Goal: Register for event/course

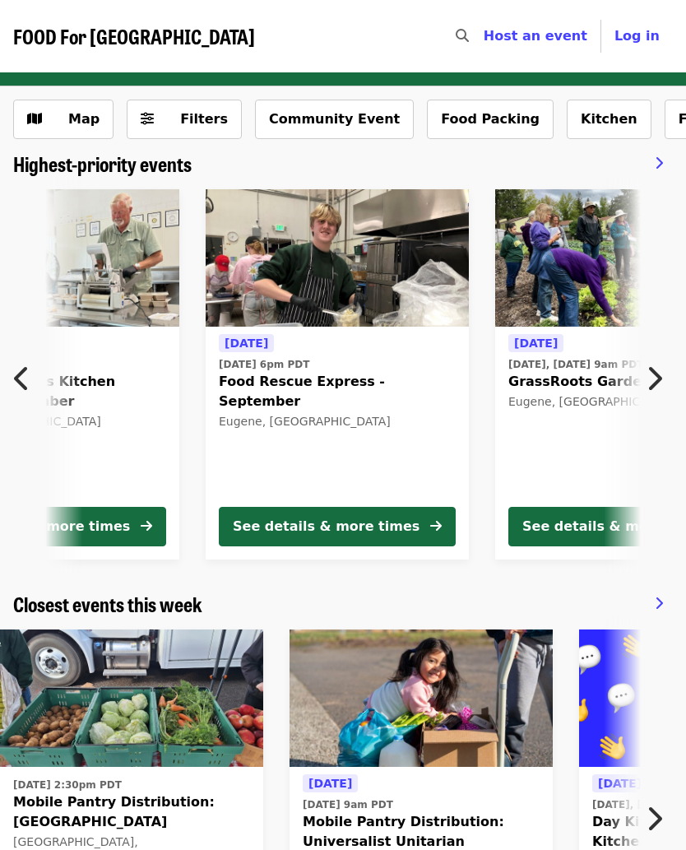
scroll to position [0, 664]
click at [421, 532] on button "See details & more times" at bounding box center [336, 527] width 237 height 40
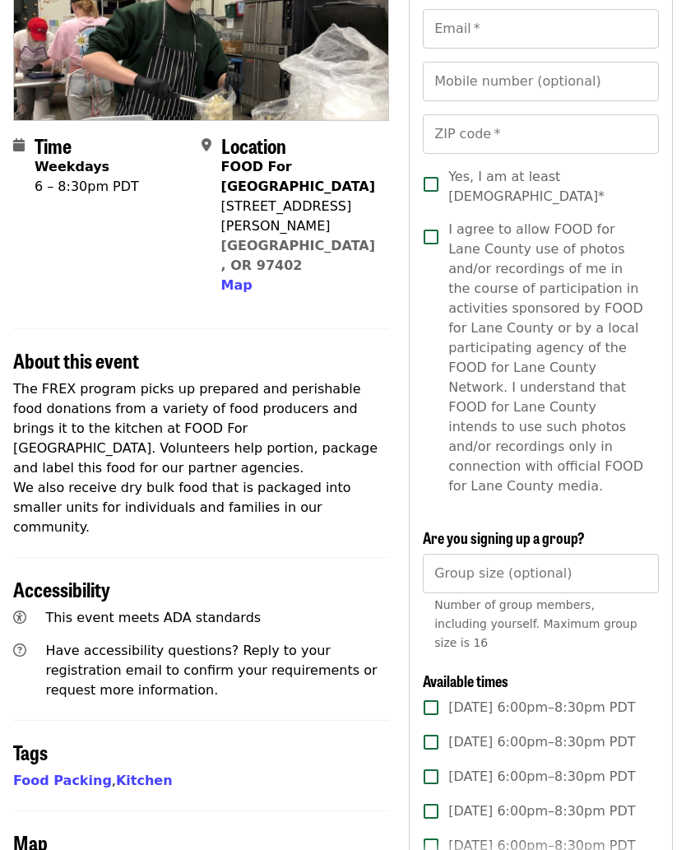
scroll to position [231, 0]
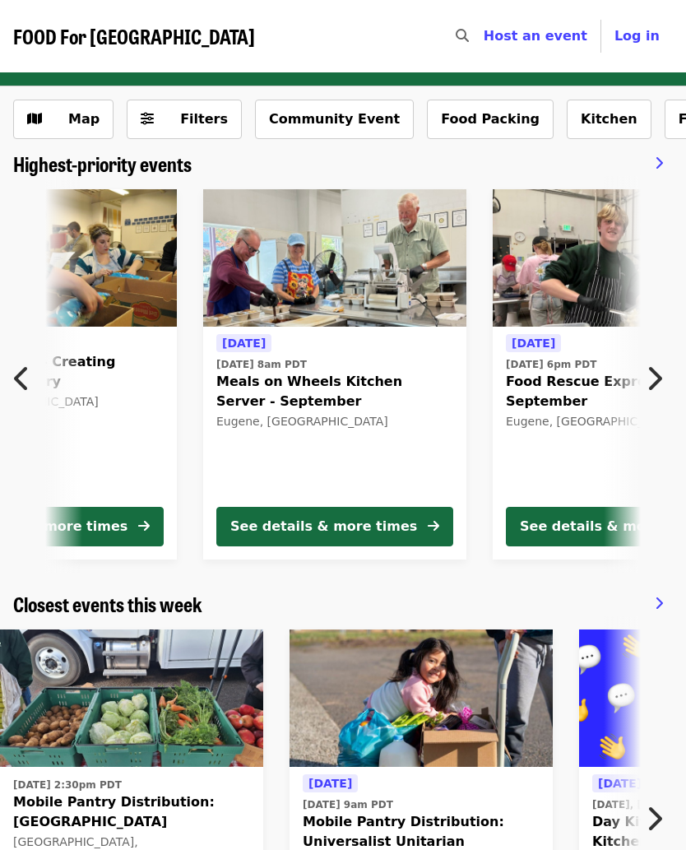
scroll to position [0, 375]
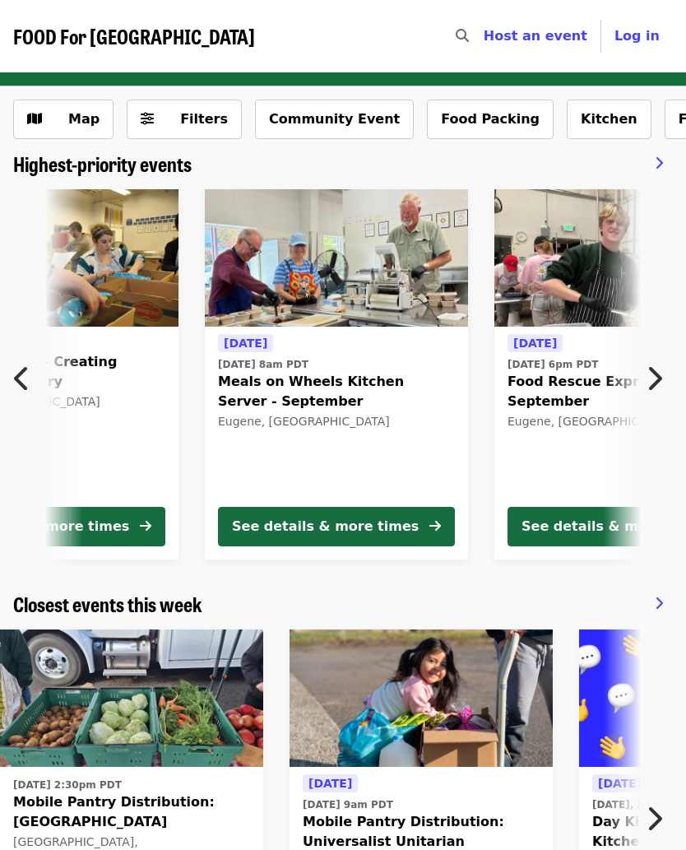
click at [660, 377] on icon "chevron-right icon" at bounding box center [654, 378] width 16 height 31
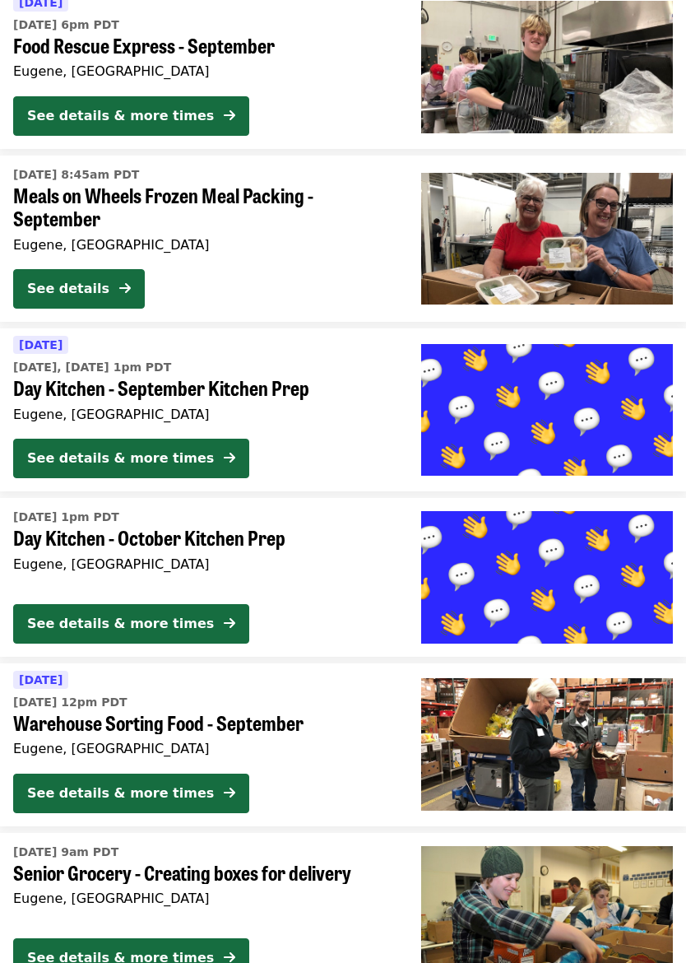
scroll to position [1886, 0]
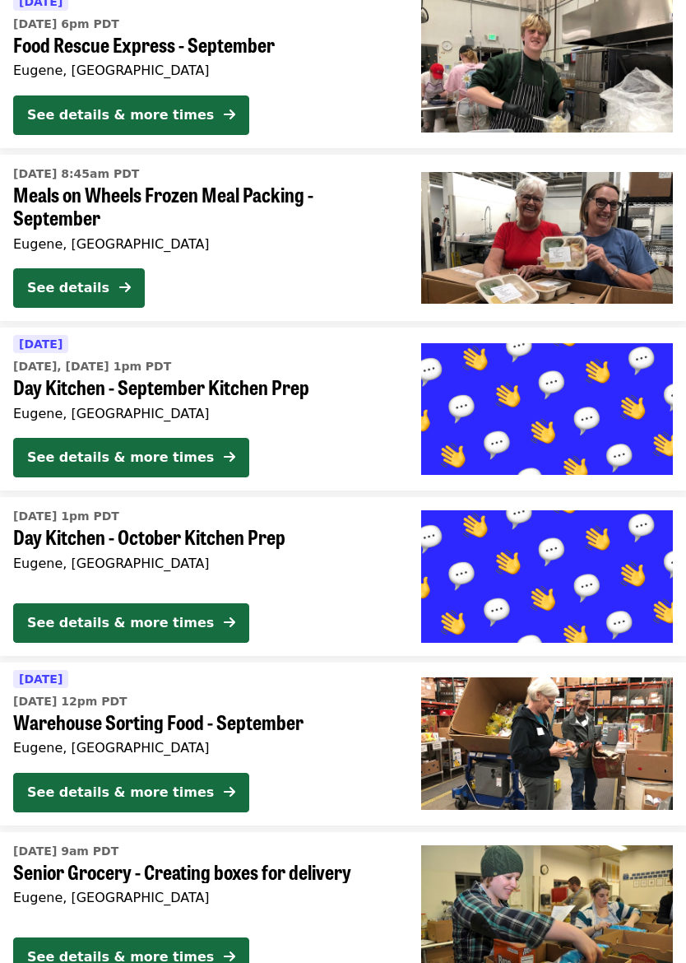
click at [69, 449] on div "See details & more times" at bounding box center [120, 458] width 187 height 20
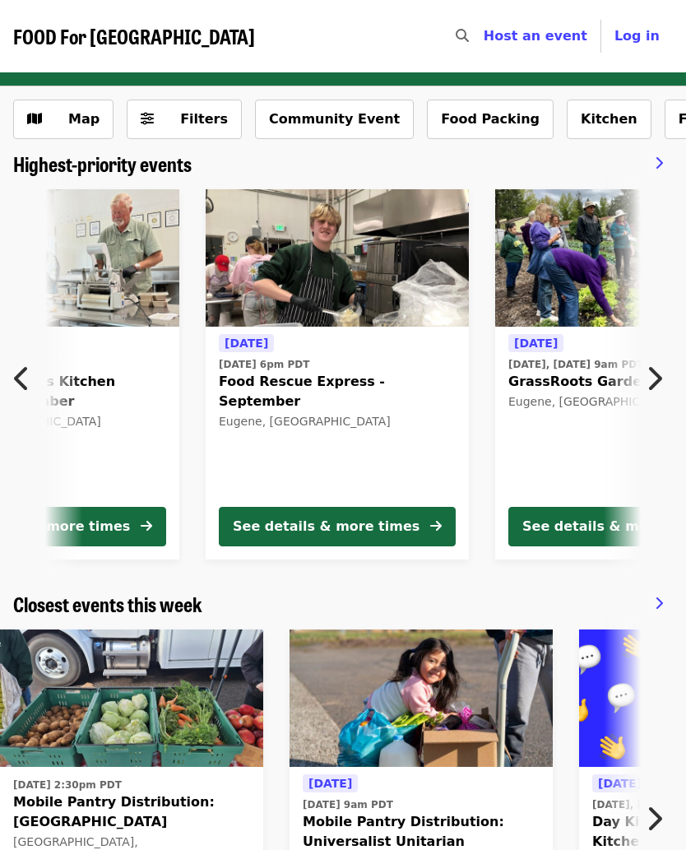
scroll to position [0, 664]
click at [436, 522] on icon "arrow-right icon" at bounding box center [436, 527] width 12 height 16
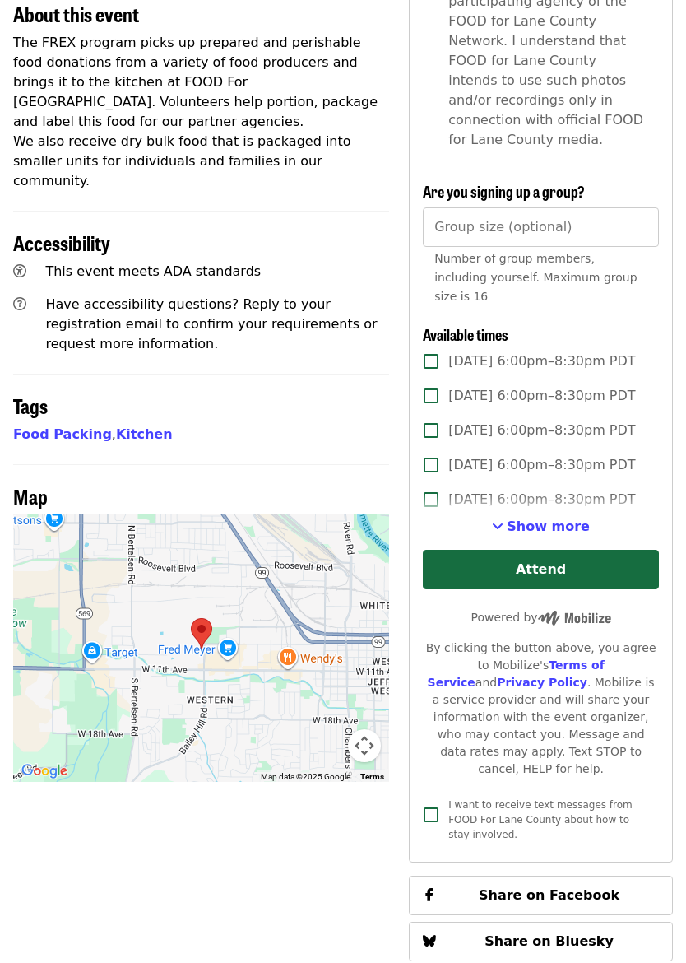
scroll to position [579, 0]
click at [542, 552] on button "Attend" at bounding box center [541, 569] width 236 height 40
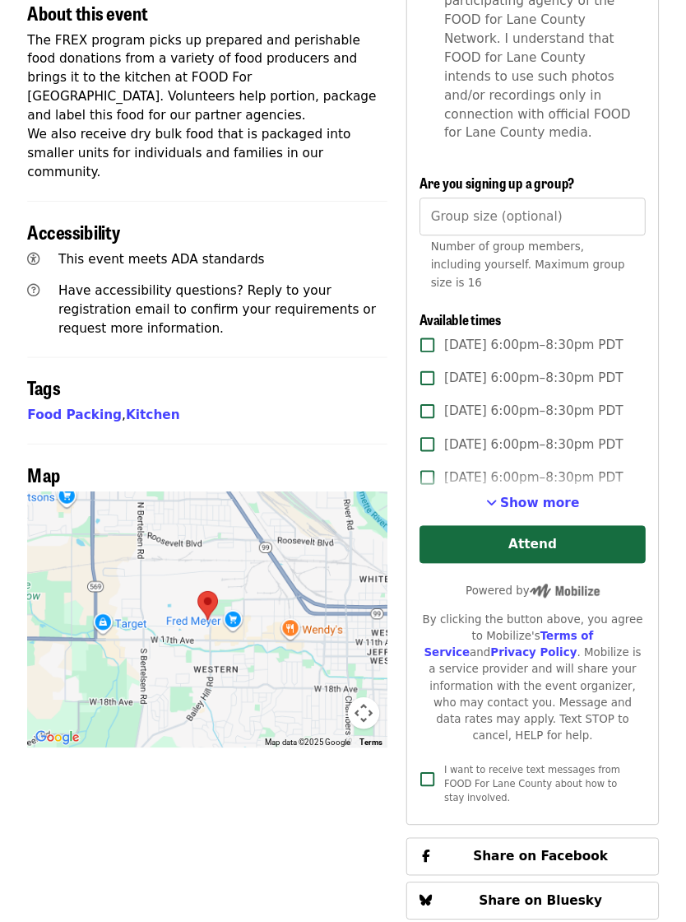
scroll to position [0, 0]
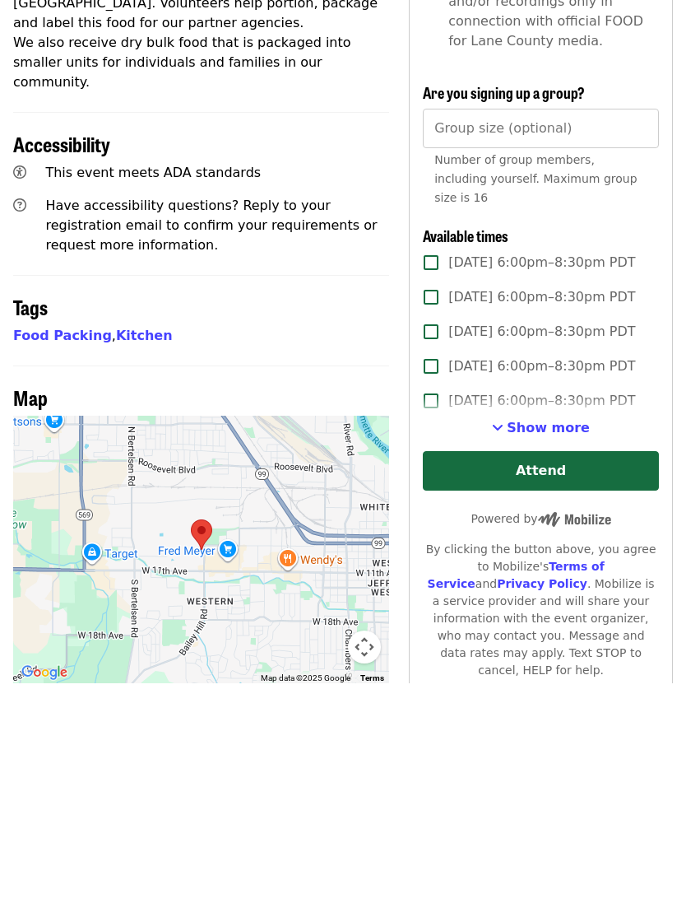
click at [551, 658] on span "Show more" at bounding box center [548, 666] width 83 height 16
